Goal: Transaction & Acquisition: Purchase product/service

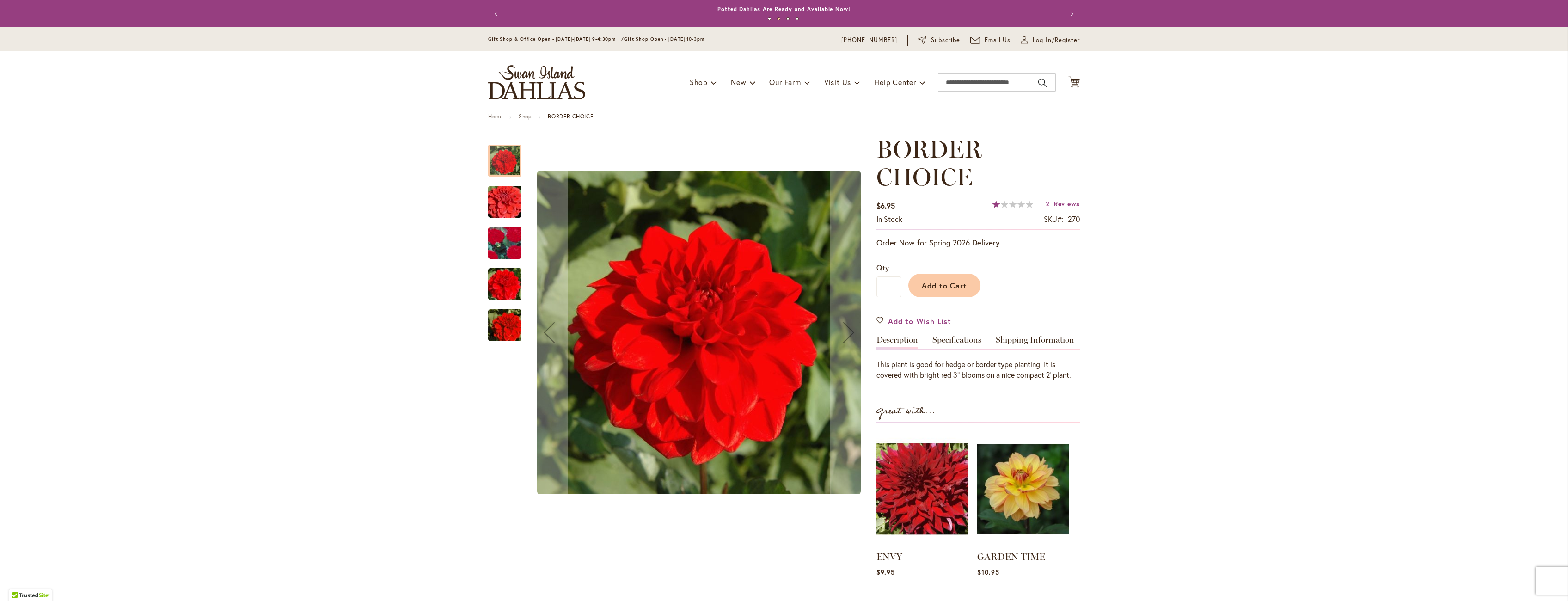
click at [506, 240] on img "BORDER CHOICE" at bounding box center [505, 243] width 66 height 64
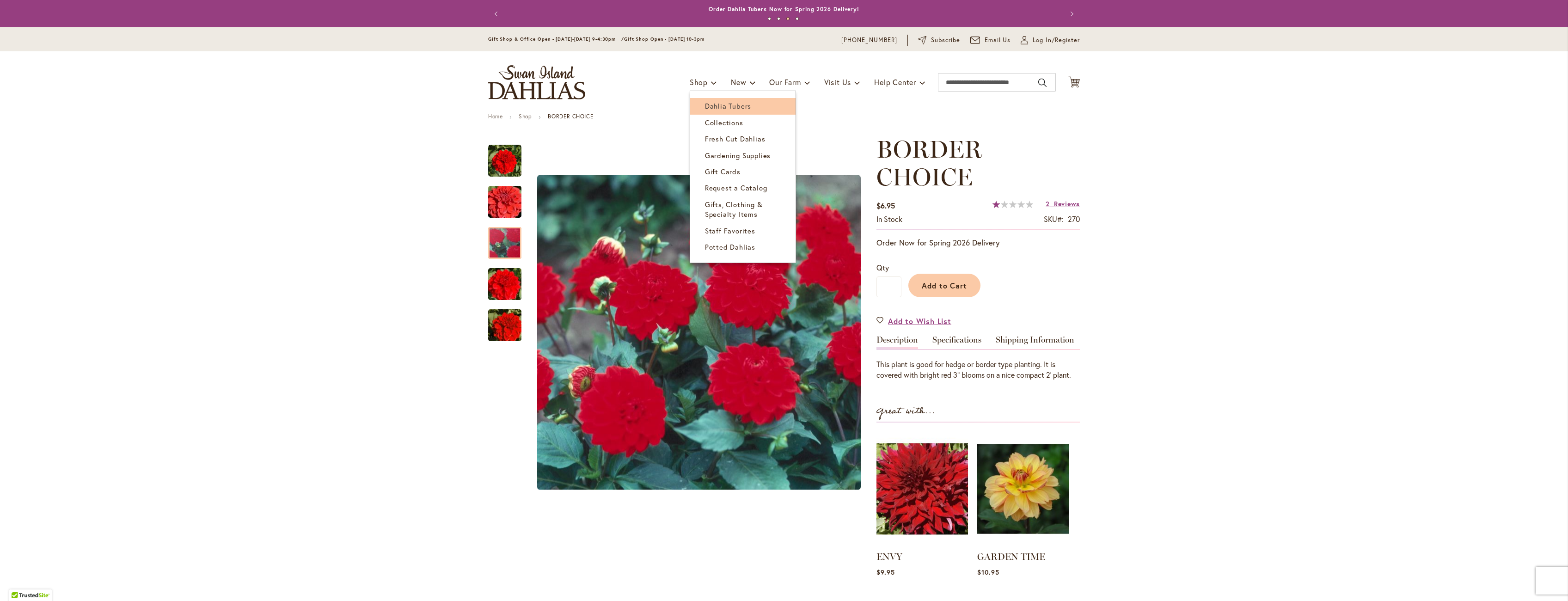
click at [716, 104] on span "Dahlia Tubers" at bounding box center [728, 105] width 46 height 9
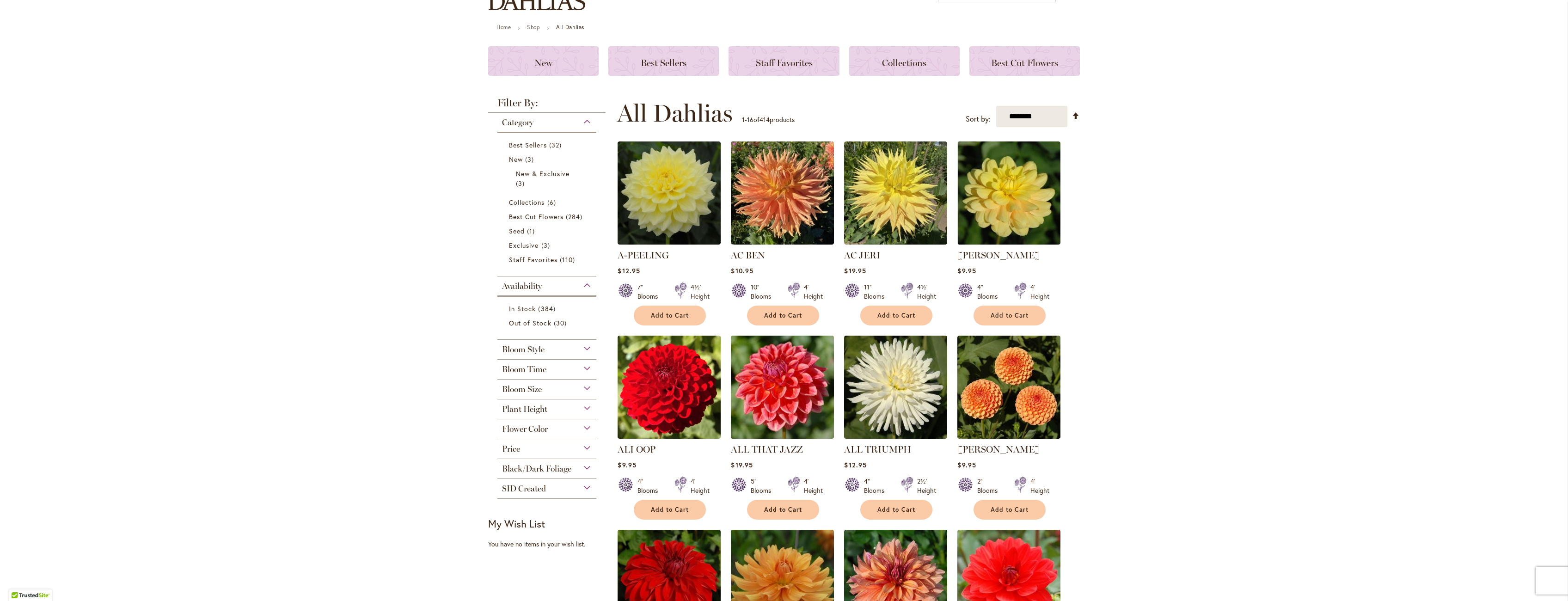
scroll to position [93, 0]
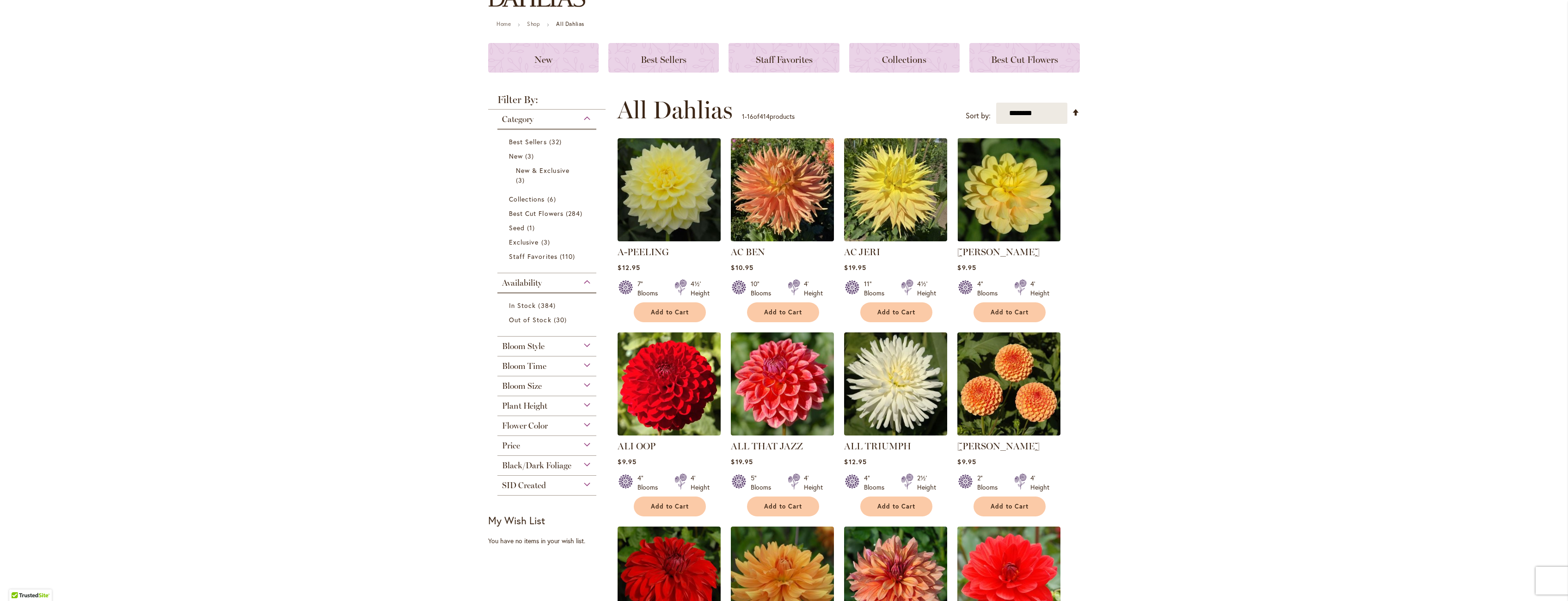
click at [583, 404] on div "Plant Height" at bounding box center [547, 404] width 99 height 15
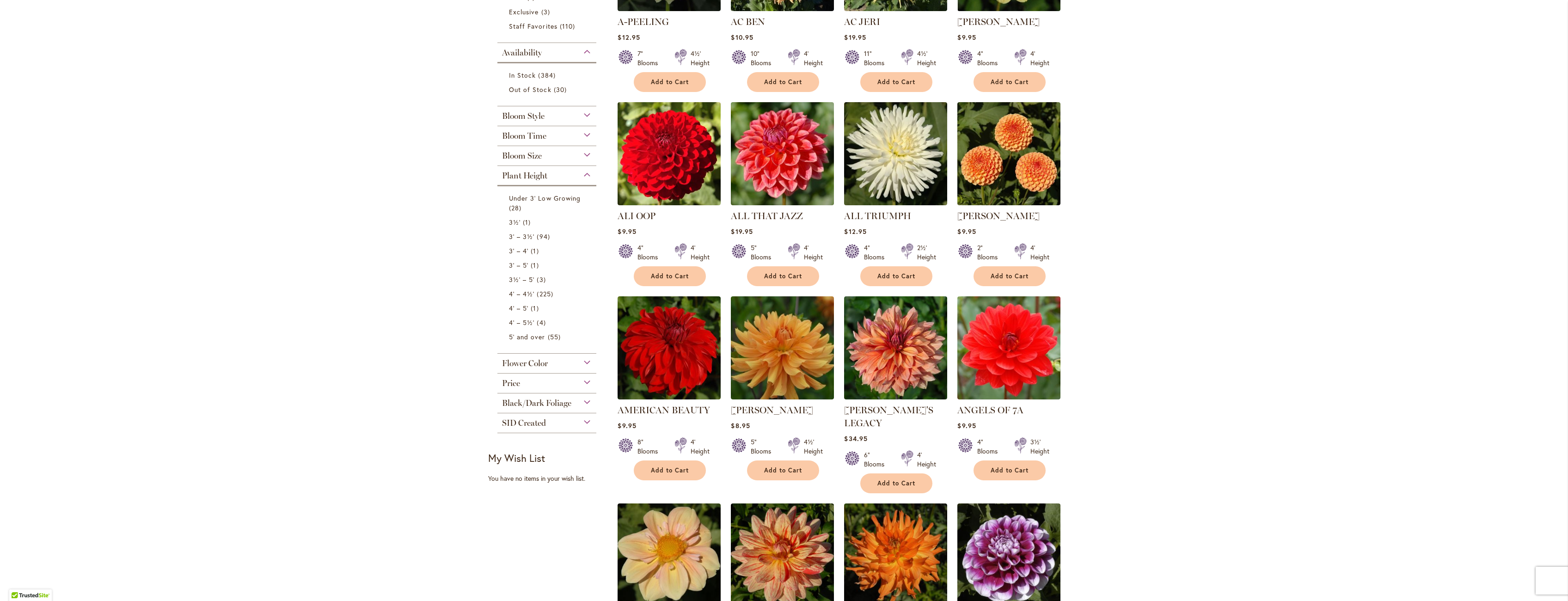
scroll to position [324, 0]
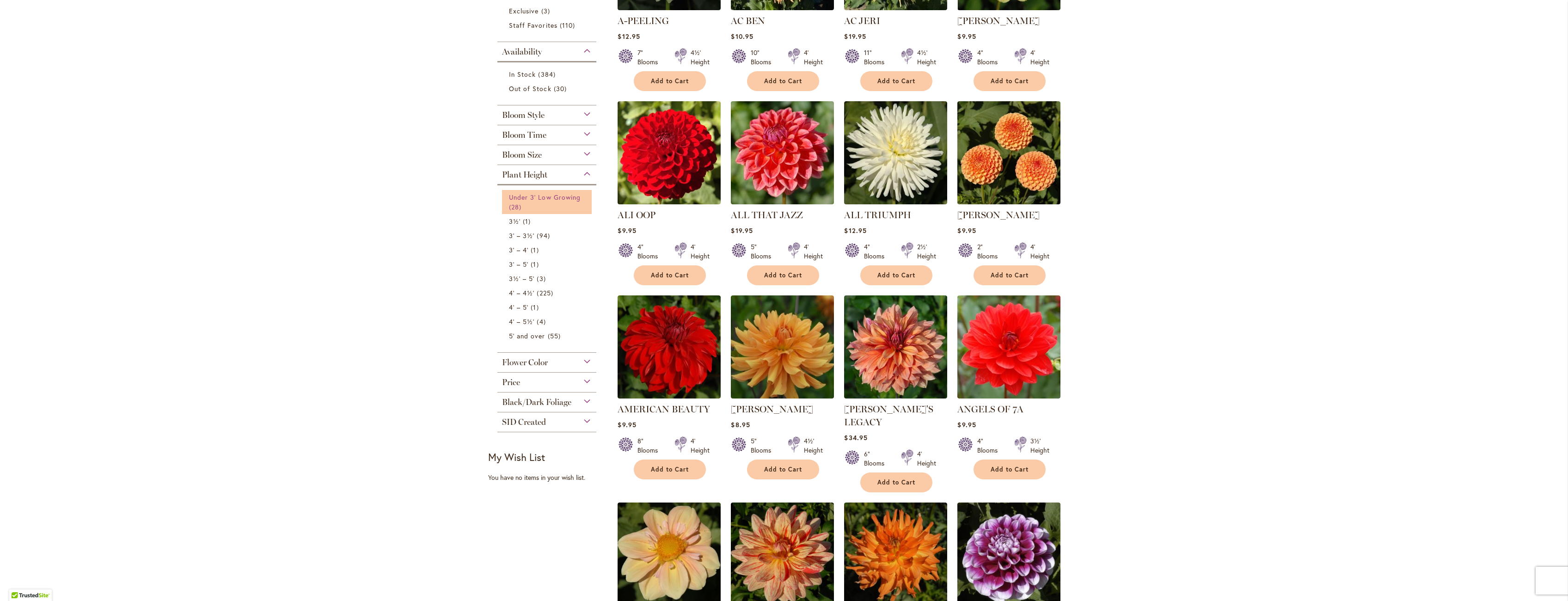
click at [515, 195] on span "Under 3' Low Growing" at bounding box center [545, 197] width 72 height 9
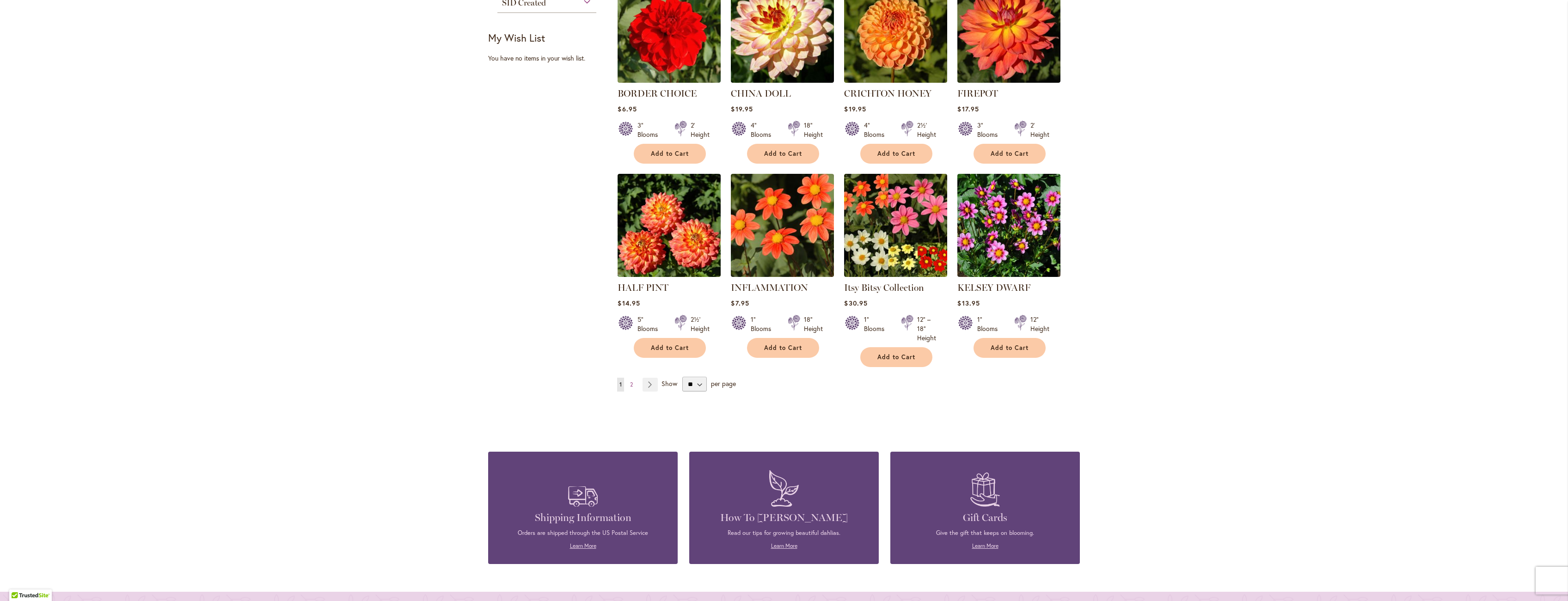
scroll to position [647, 0]
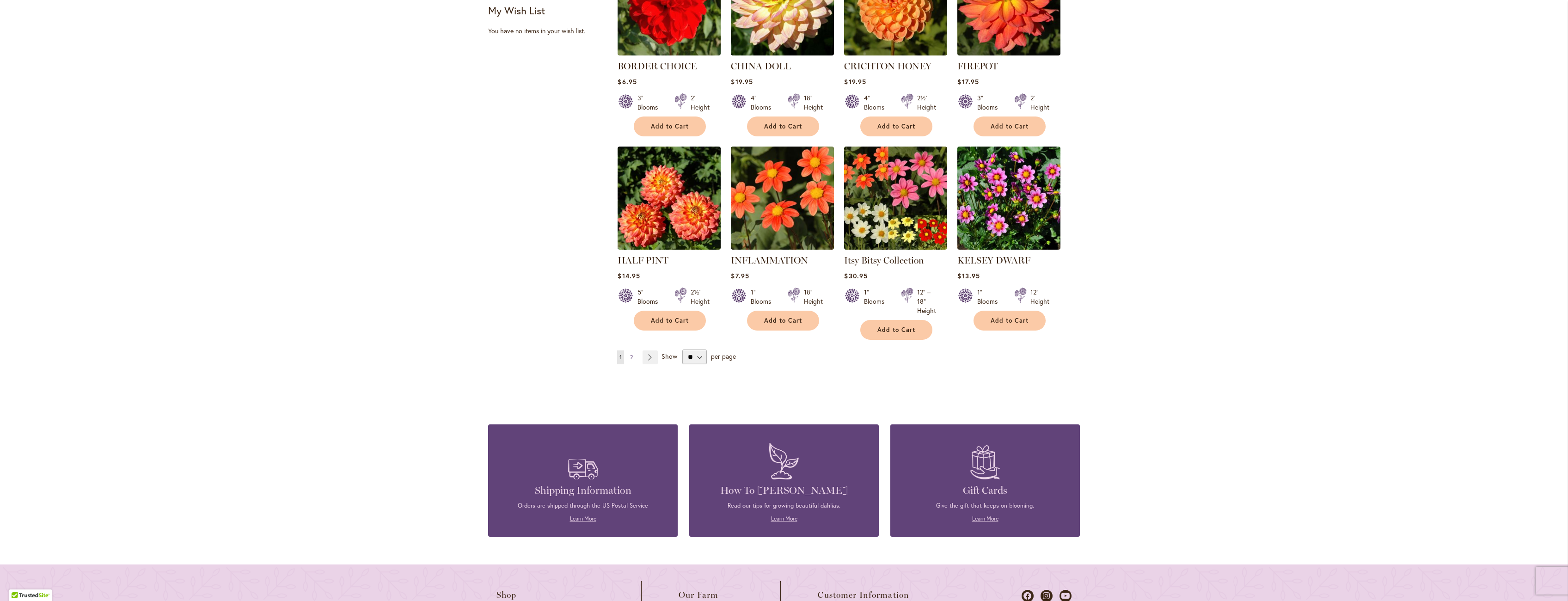
click at [630, 355] on span "2" at bounding box center [631, 357] width 3 height 7
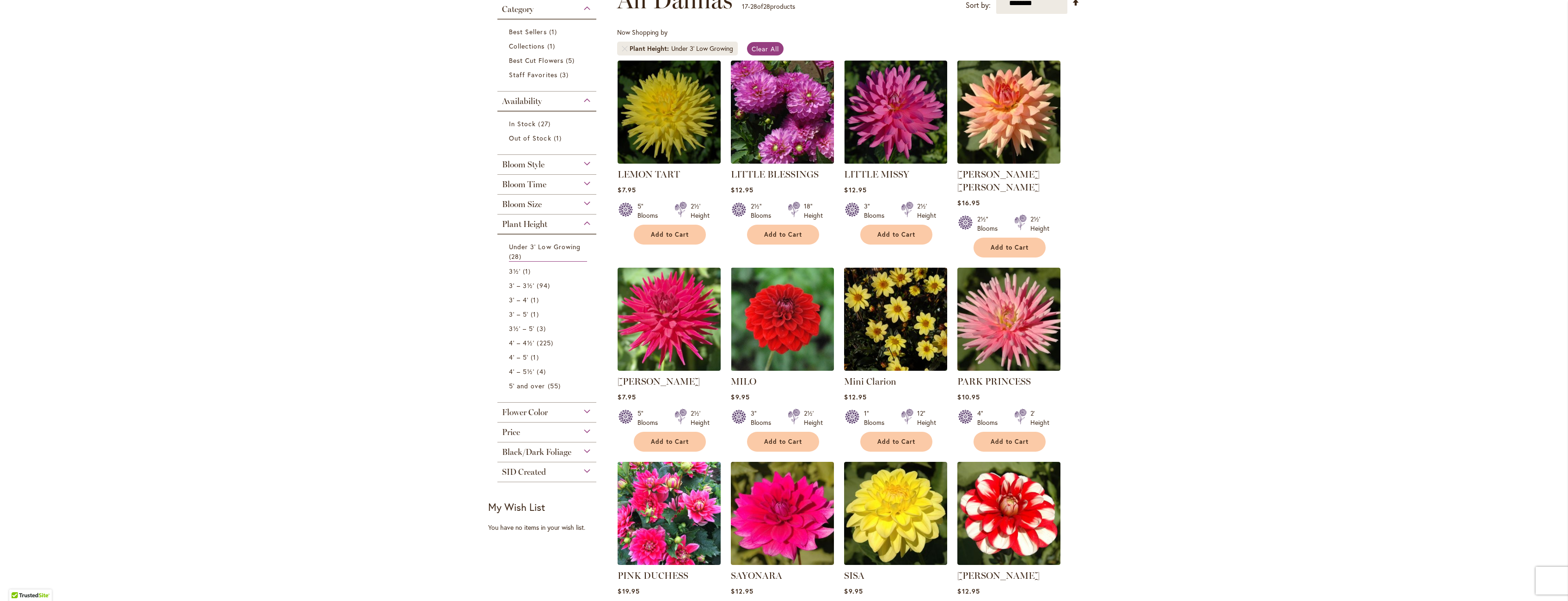
scroll to position [139, 0]
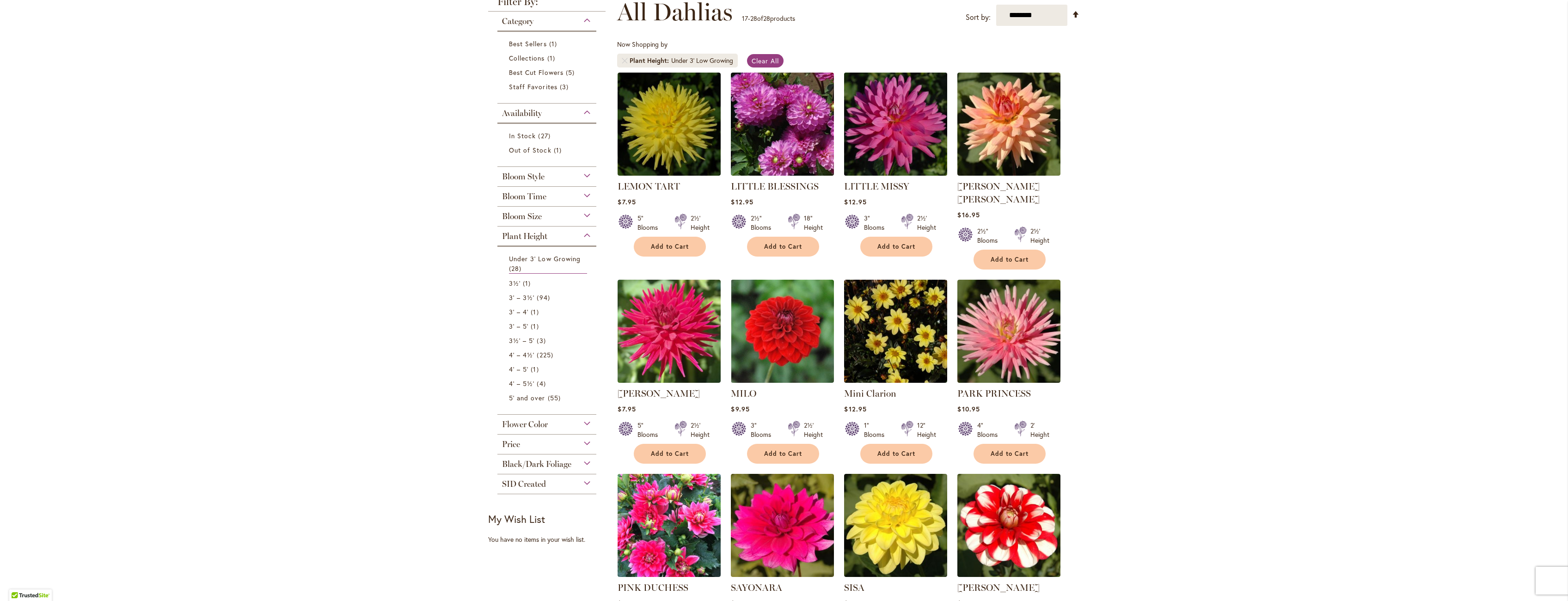
click at [890, 130] on img at bounding box center [896, 124] width 108 height 108
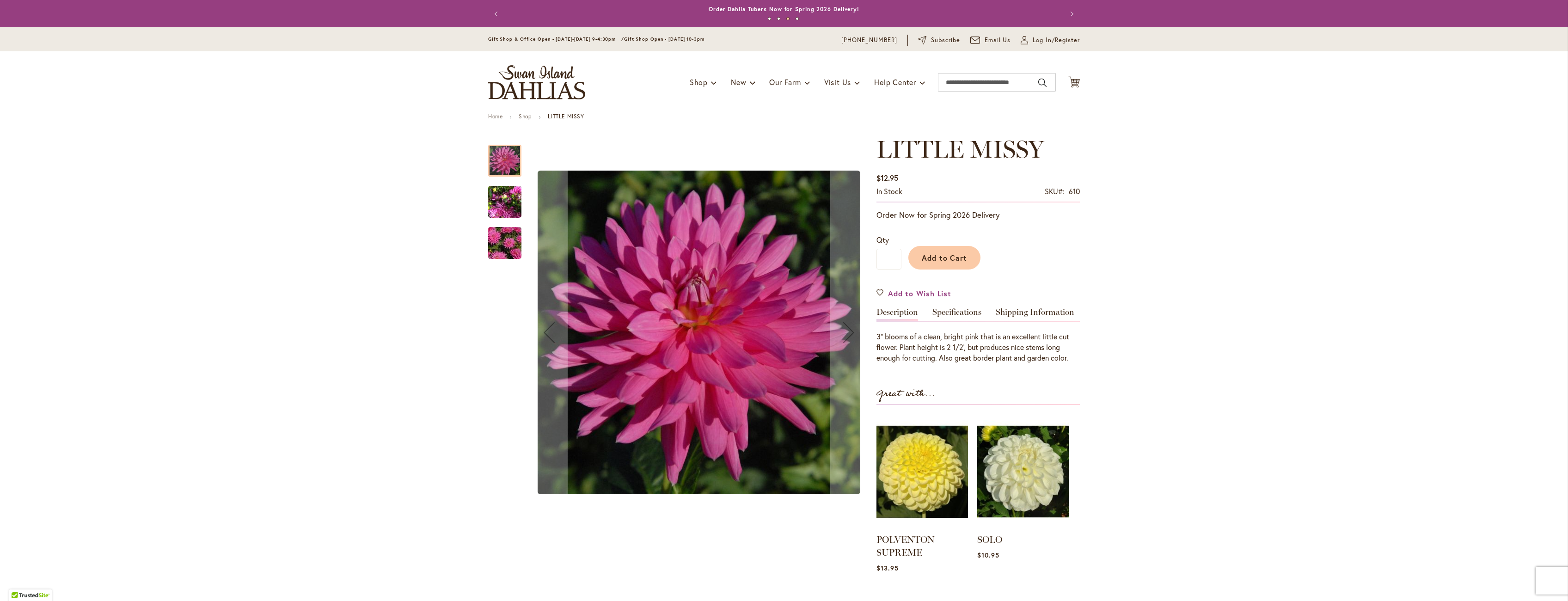
click at [507, 199] on img "LITTLE MISSY" at bounding box center [505, 202] width 33 height 44
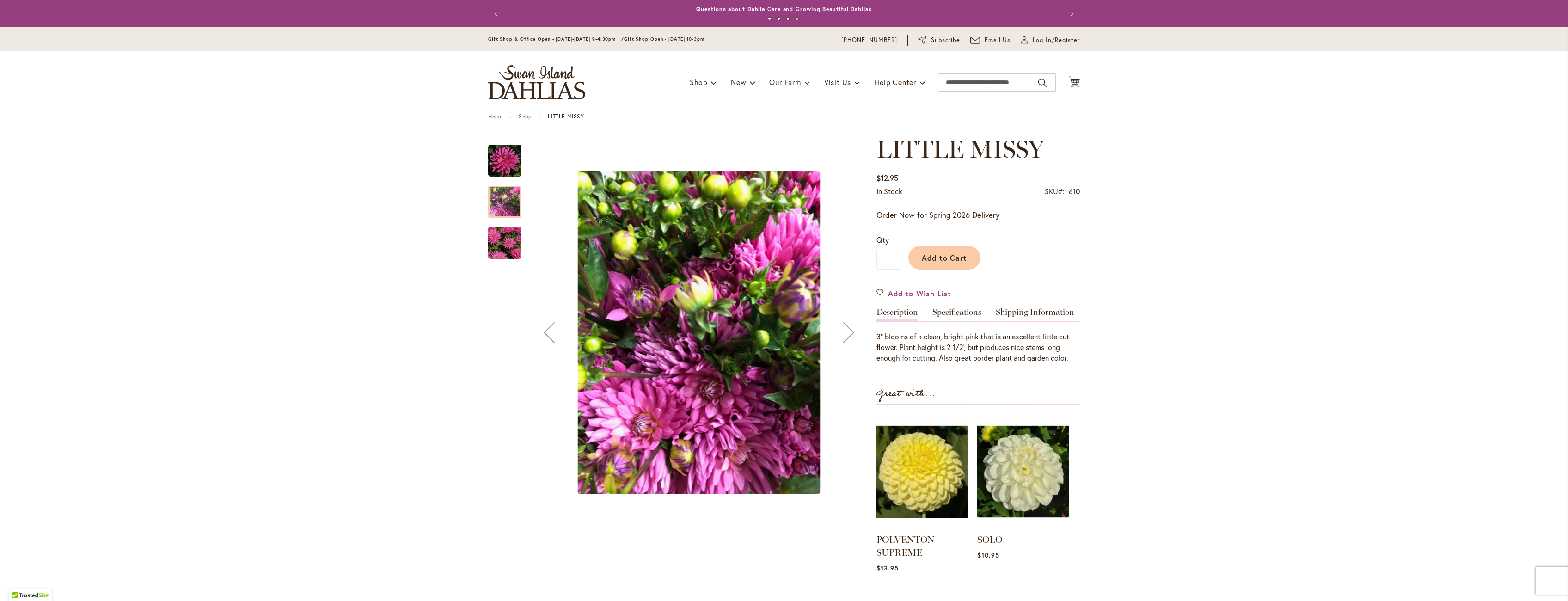
click at [501, 239] on img "LITTLE MISSY" at bounding box center [505, 243] width 66 height 44
